Goal: Information Seeking & Learning: Learn about a topic

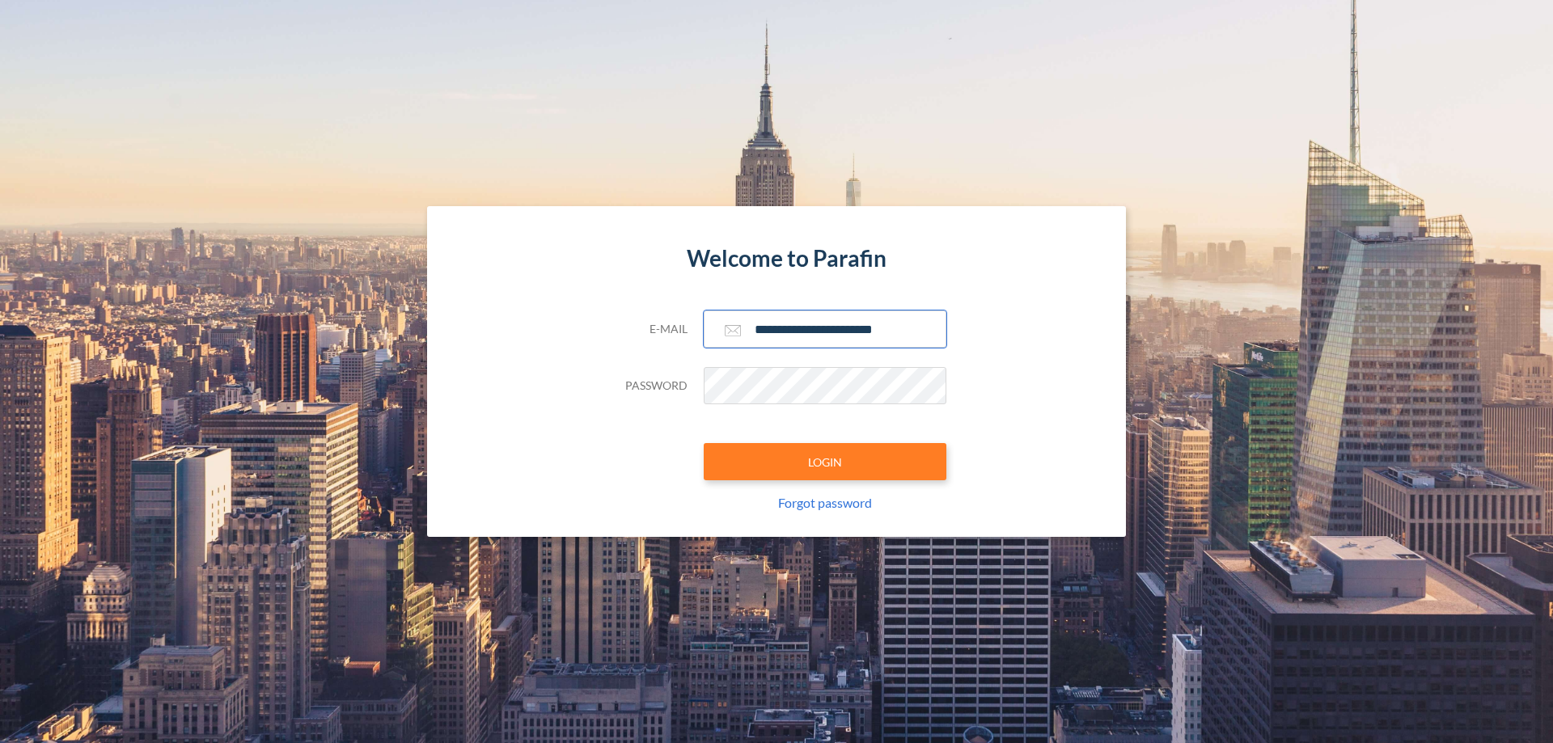
type input "**********"
click at [825, 462] on button "LOGIN" at bounding box center [825, 461] width 243 height 37
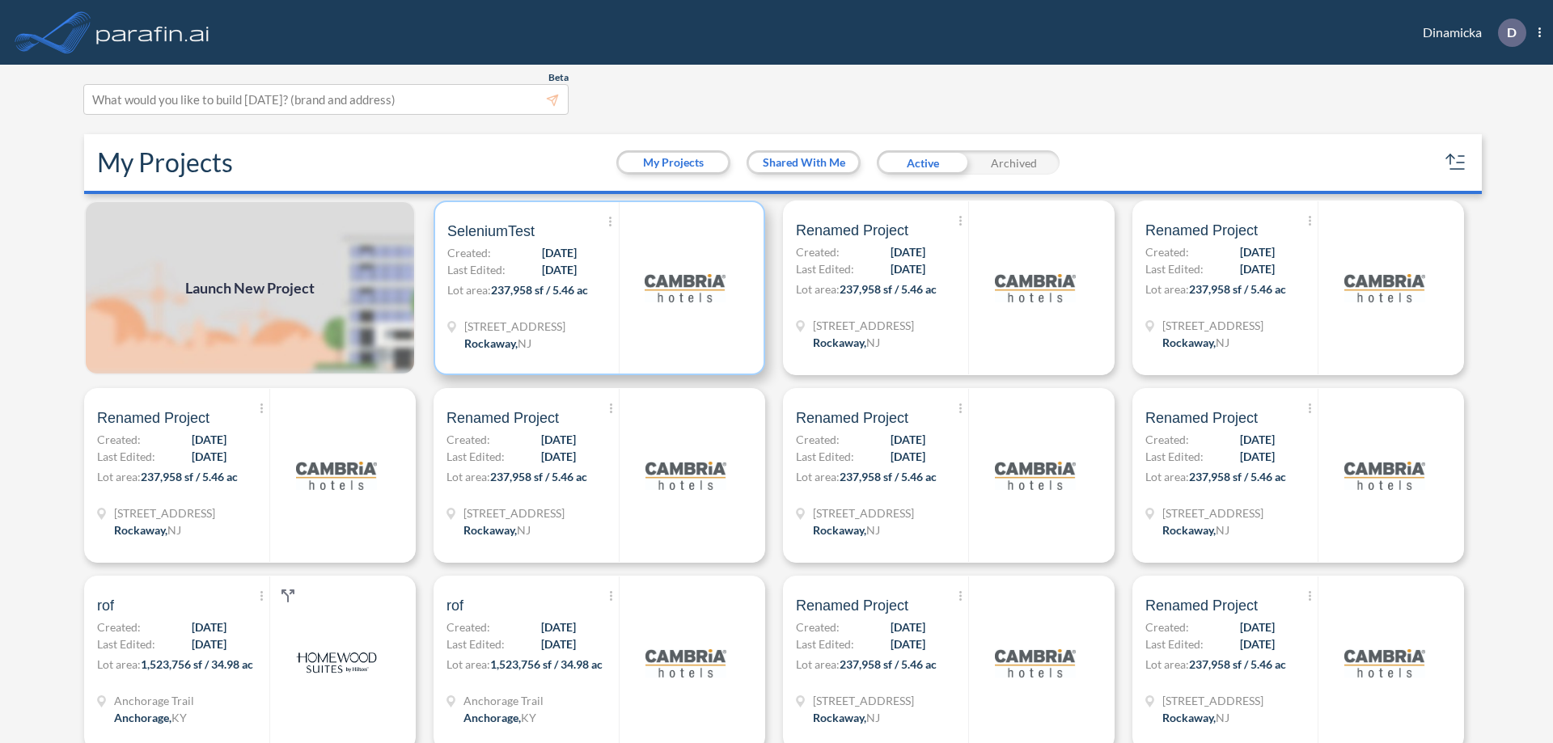
scroll to position [4, 0]
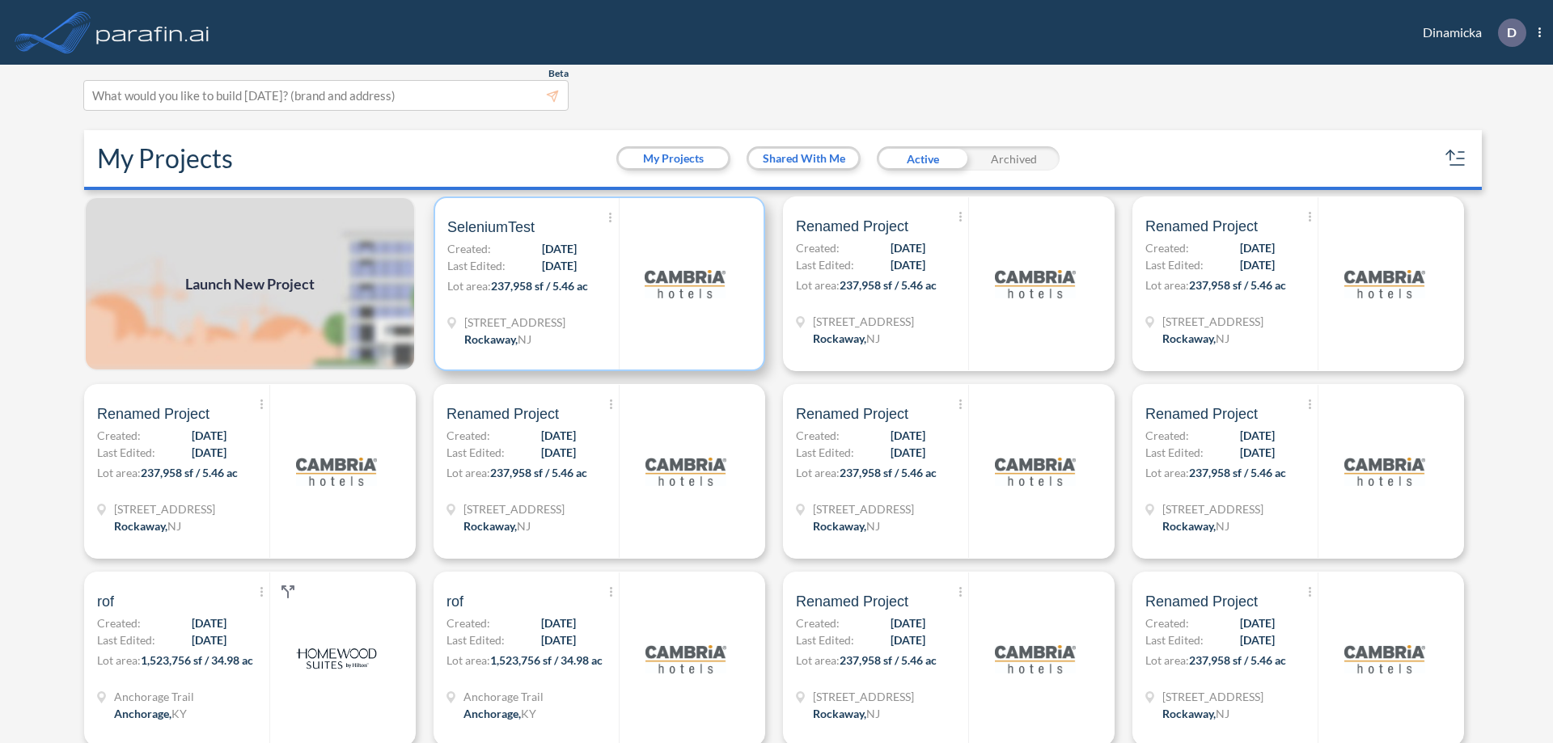
click at [596, 284] on p "Lot area: 237,958 sf / 5.46 ac" at bounding box center [532, 288] width 171 height 23
